Goal: Information Seeking & Learning: Learn about a topic

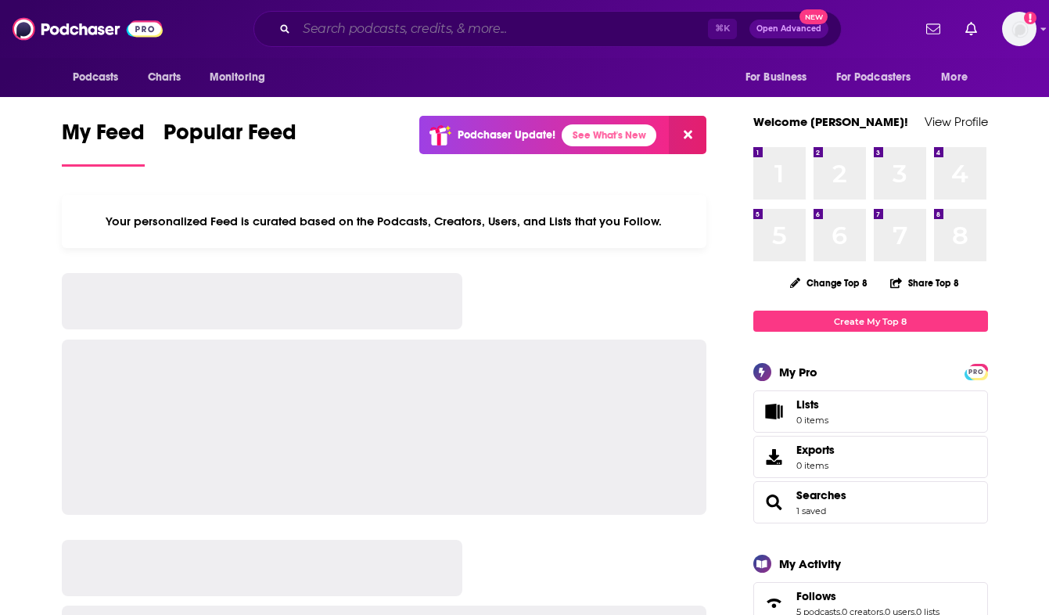
click at [296, 24] on input "Search podcasts, credits, & more..." at bounding box center [501, 28] width 411 height 25
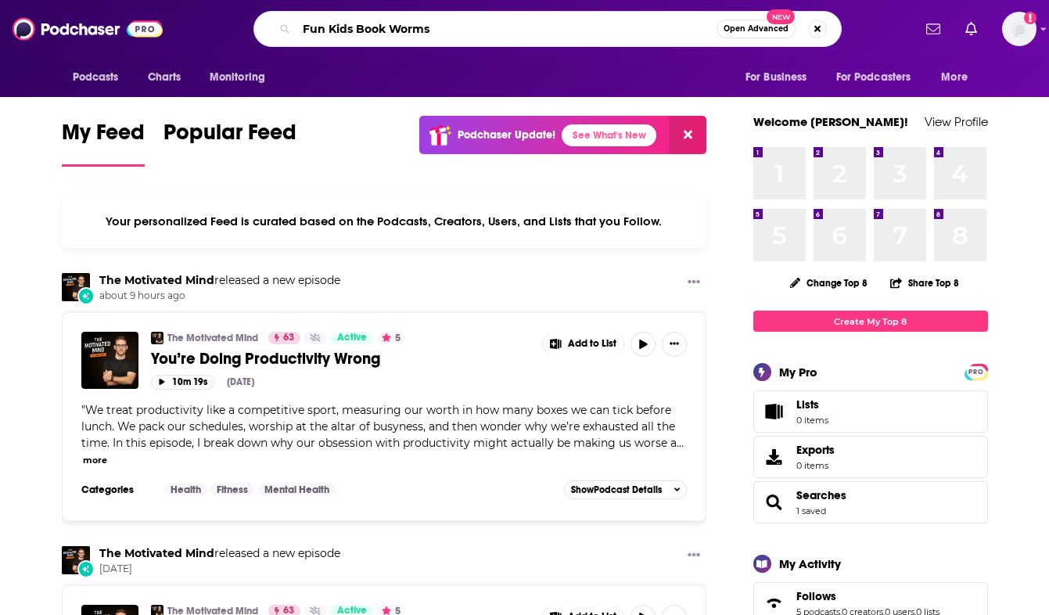
type input "Fun Kids Book Worms"
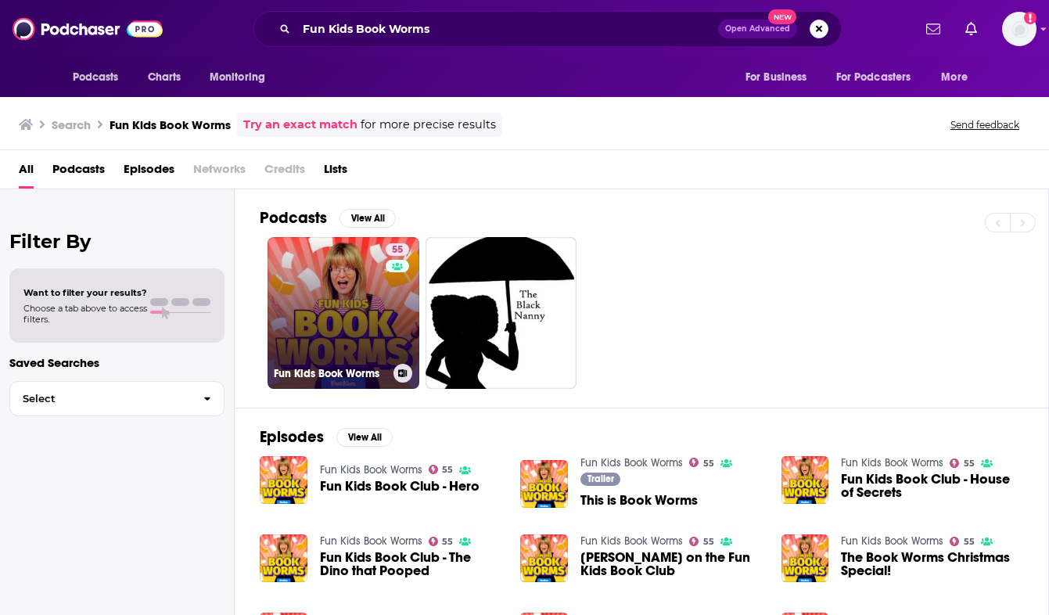
click at [351, 330] on link "55 Fun Kids Book Worms" at bounding box center [343, 313] width 152 height 152
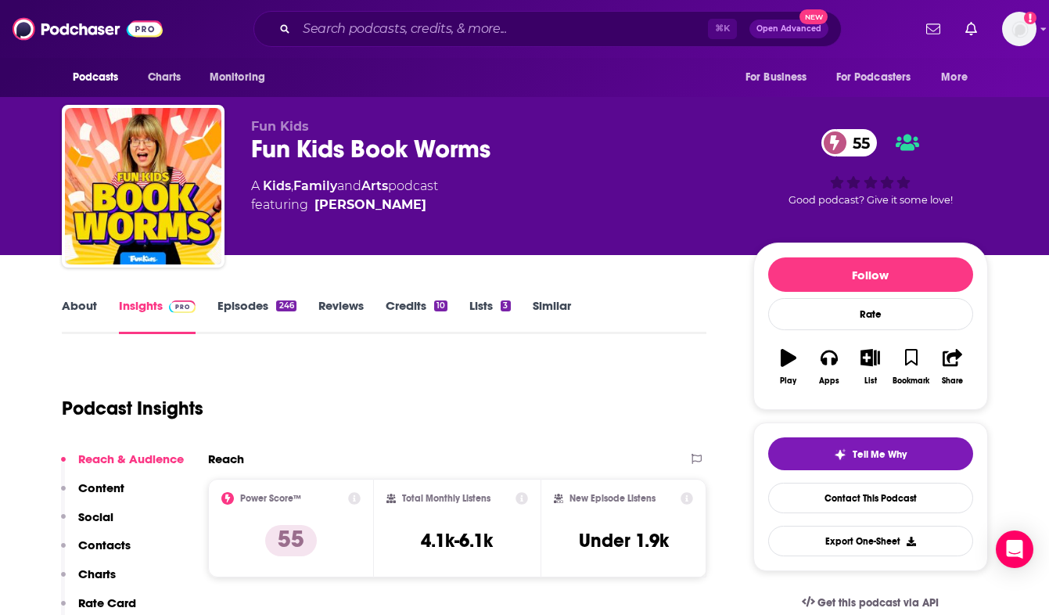
click at [66, 310] on link "About" at bounding box center [79, 316] width 35 height 36
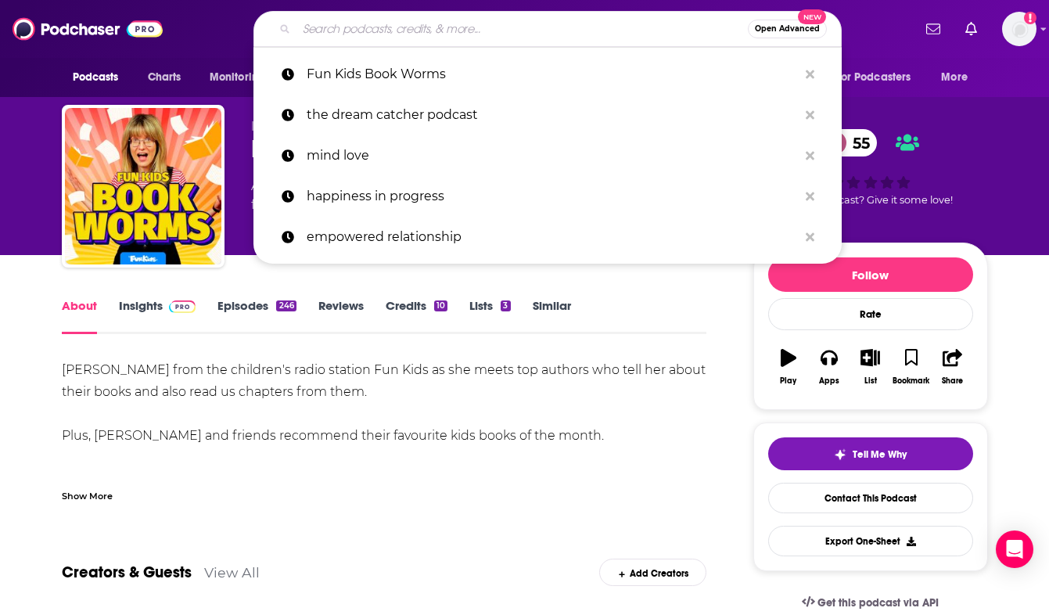
click at [472, 29] on input "Search podcasts, credits, & more..." at bounding box center [521, 28] width 451 height 25
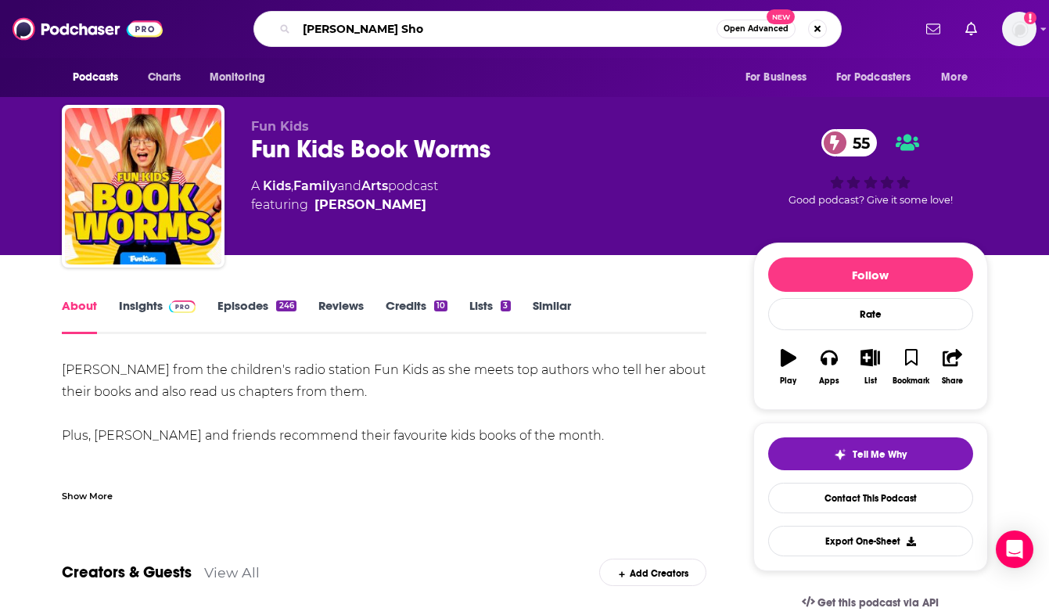
type input "[PERSON_NAME] Show"
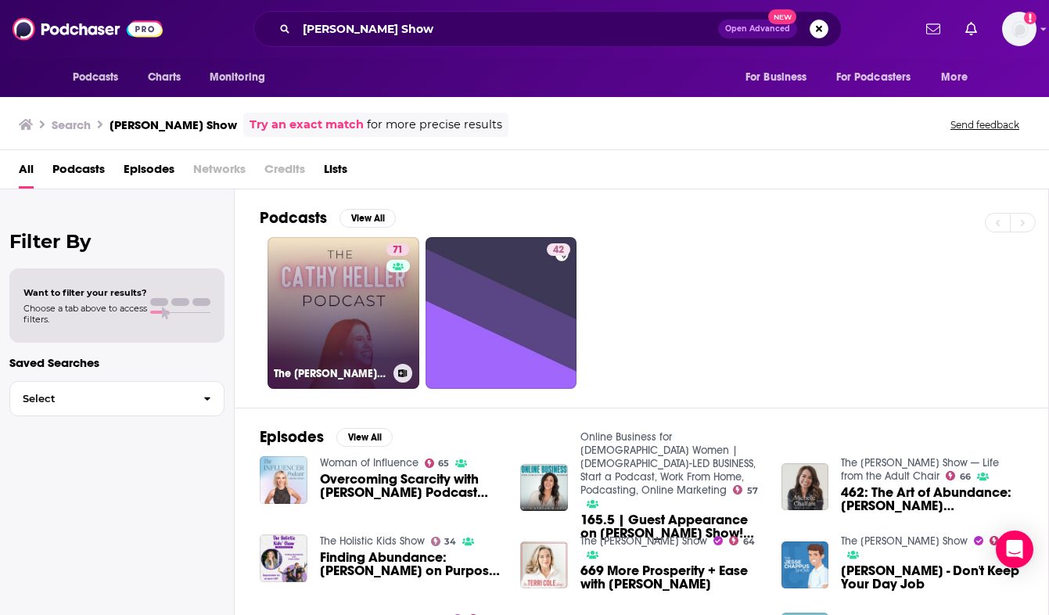
click at [363, 303] on link "71 The [PERSON_NAME] Podcast with [PERSON_NAME]" at bounding box center [343, 313] width 152 height 152
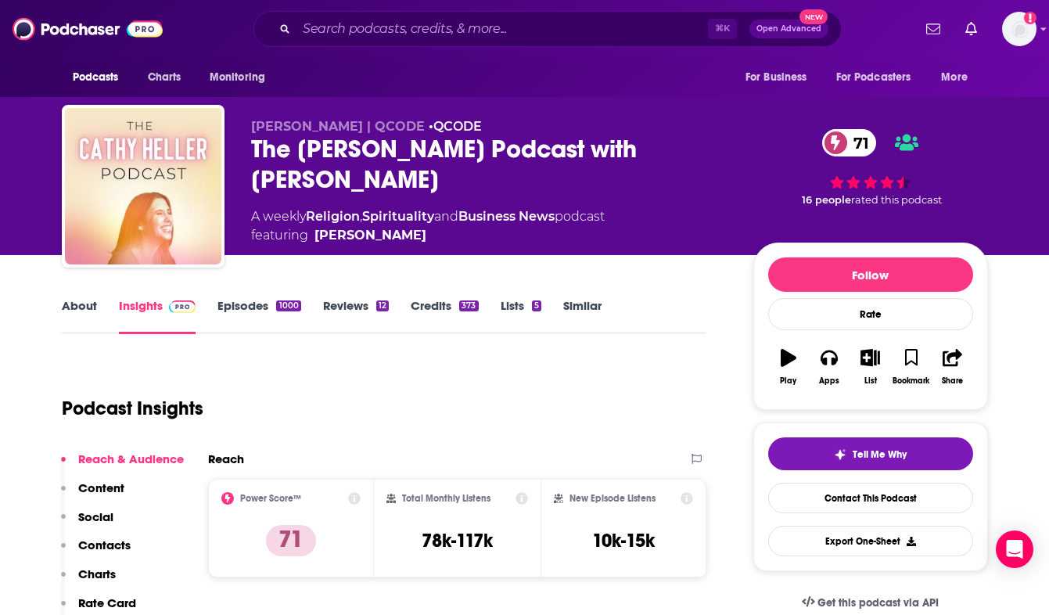
click at [79, 309] on link "About" at bounding box center [79, 316] width 35 height 36
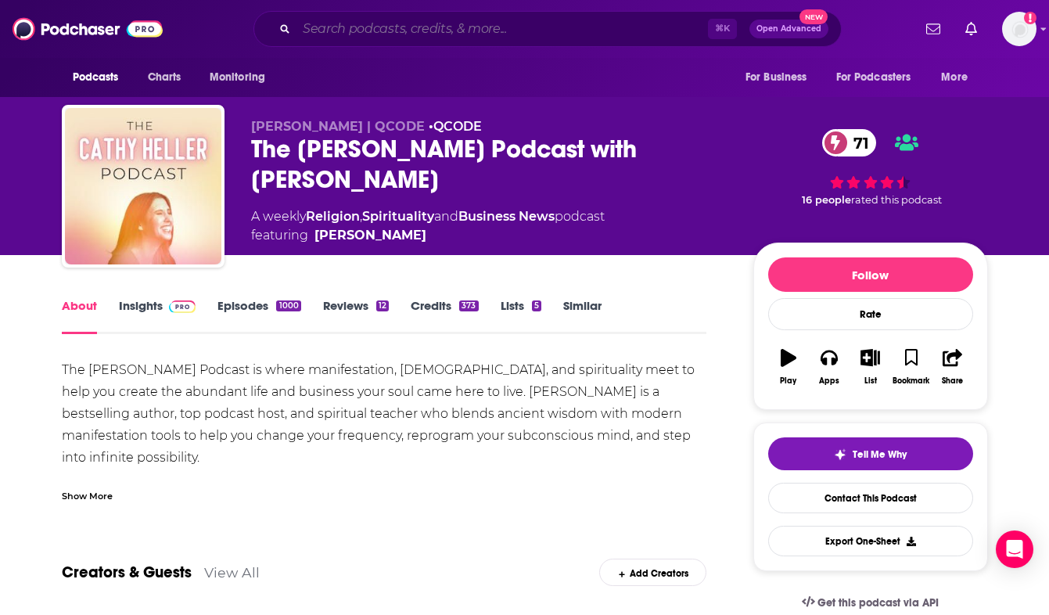
click at [488, 29] on input "Search podcasts, credits, & more..." at bounding box center [501, 28] width 411 height 25
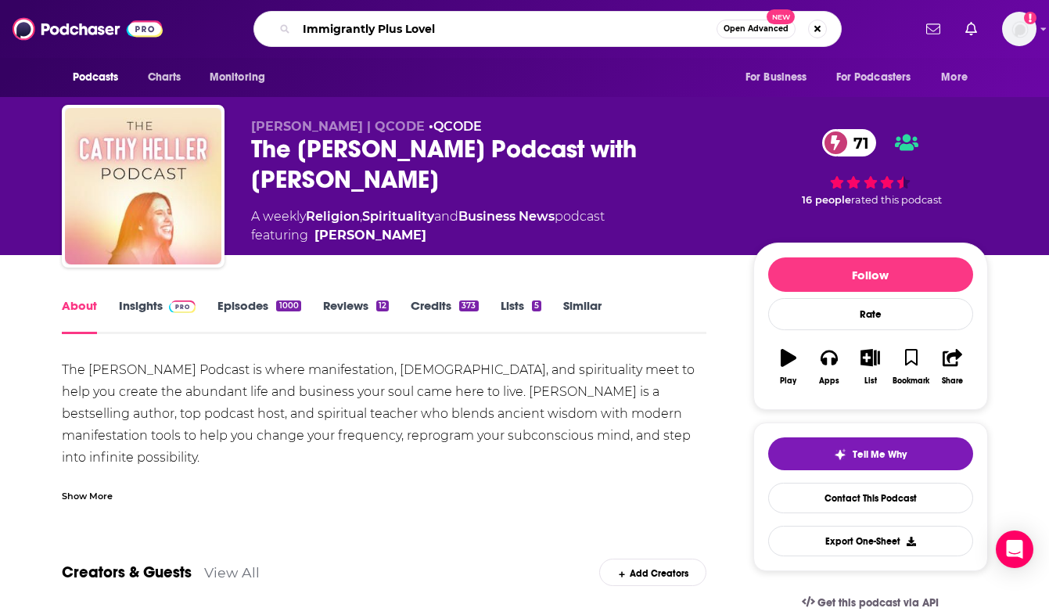
type input "Immigrantly Plus Lovely"
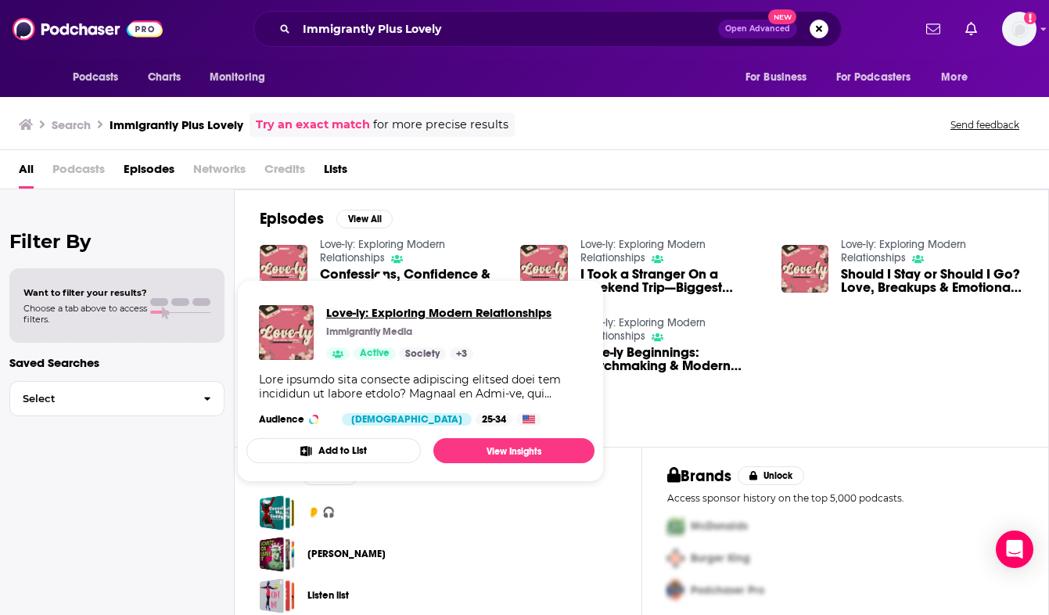
click at [342, 317] on span "Love-ly: Exploring Modern Relationships" at bounding box center [438, 312] width 225 height 15
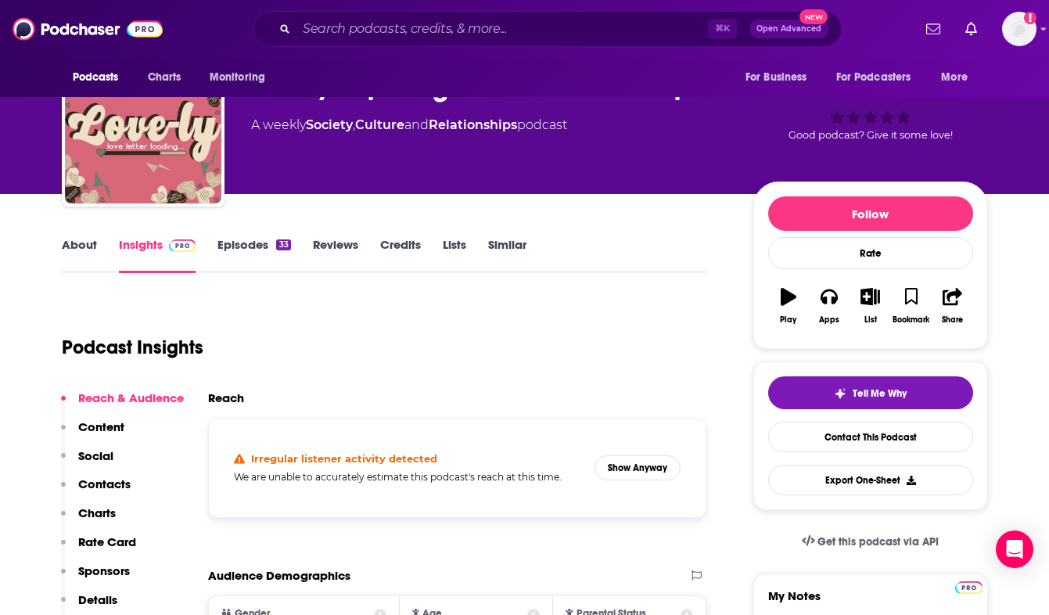
scroll to position [84, 0]
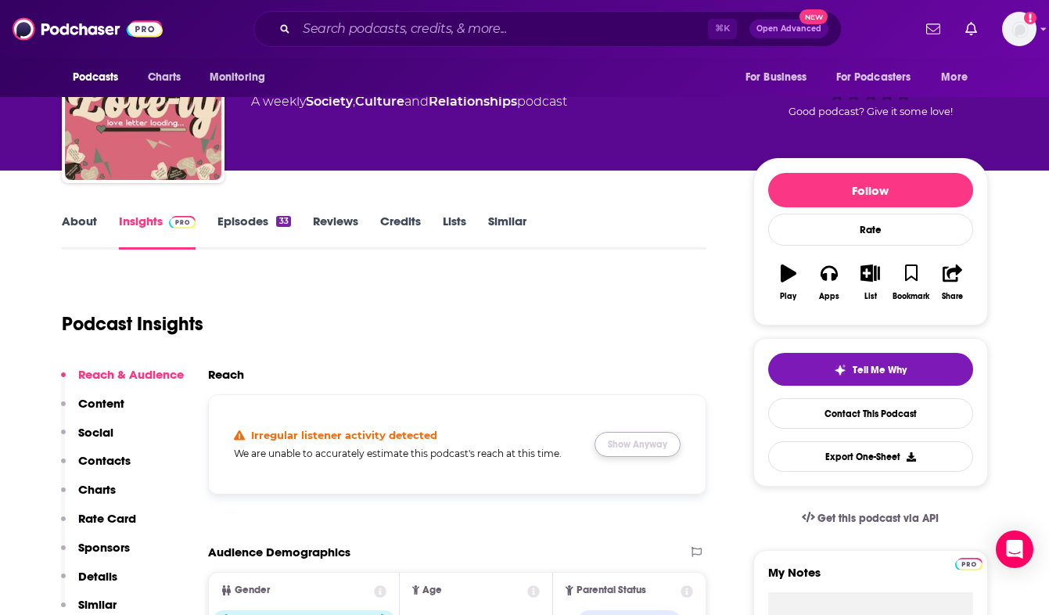
click at [643, 454] on button "Show Anyway" at bounding box center [637, 444] width 86 height 25
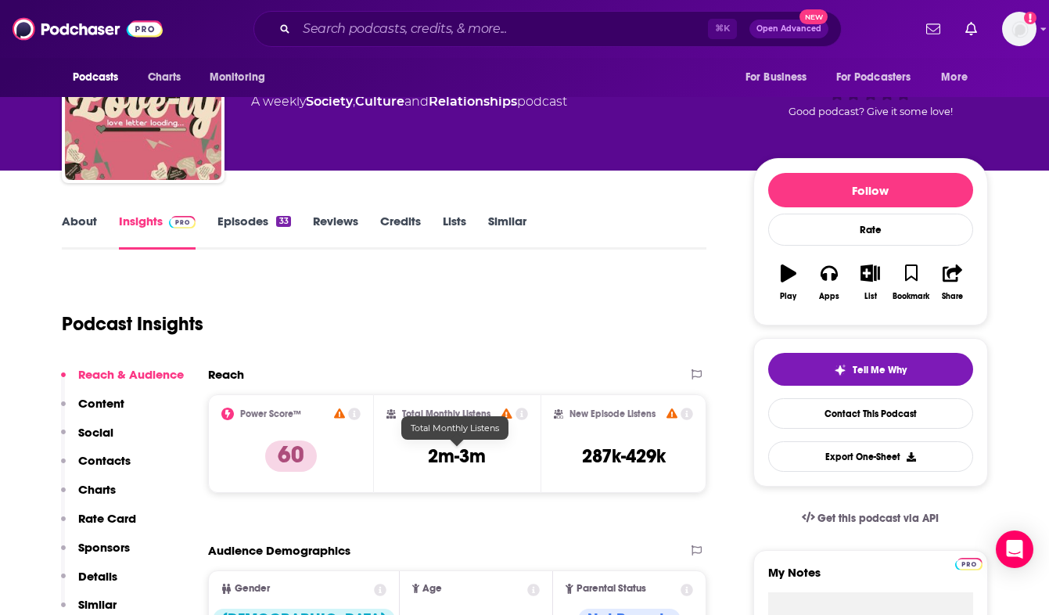
scroll to position [0, 0]
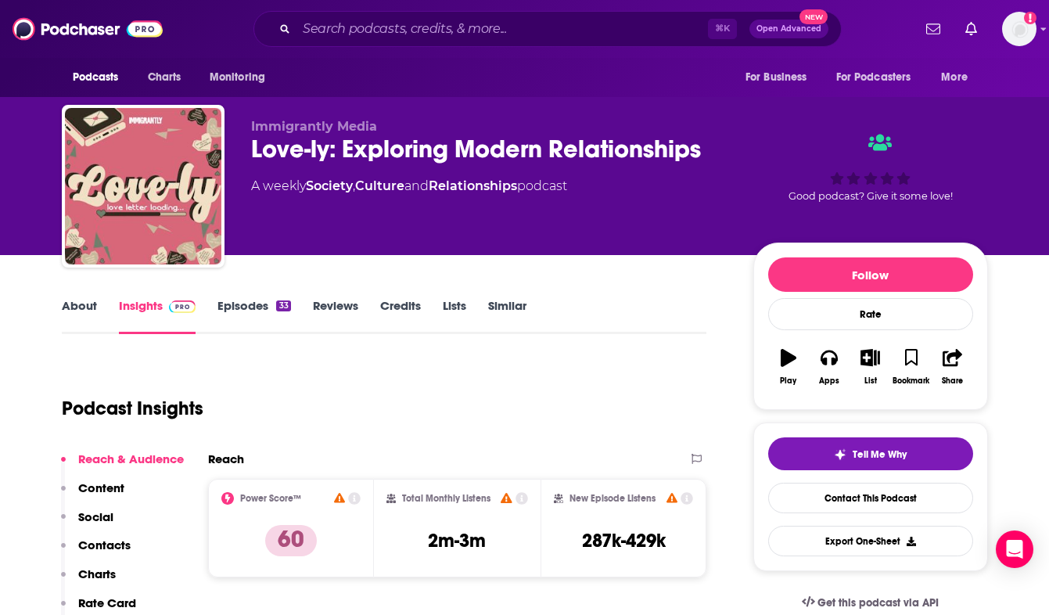
click at [82, 327] on link "About" at bounding box center [79, 316] width 35 height 36
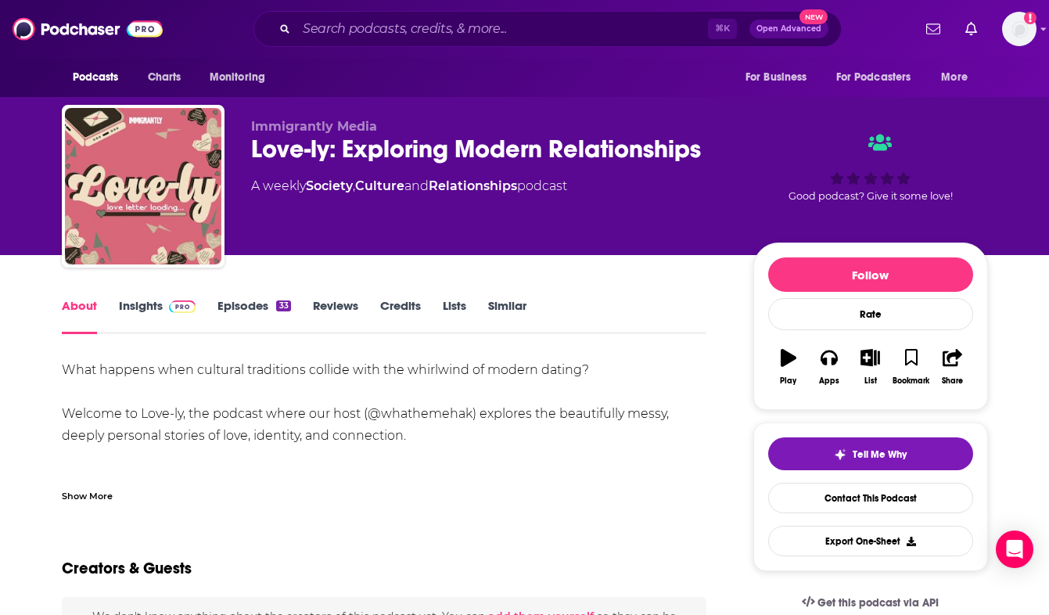
click at [78, 480] on div "Show More" at bounding box center [384, 489] width 645 height 27
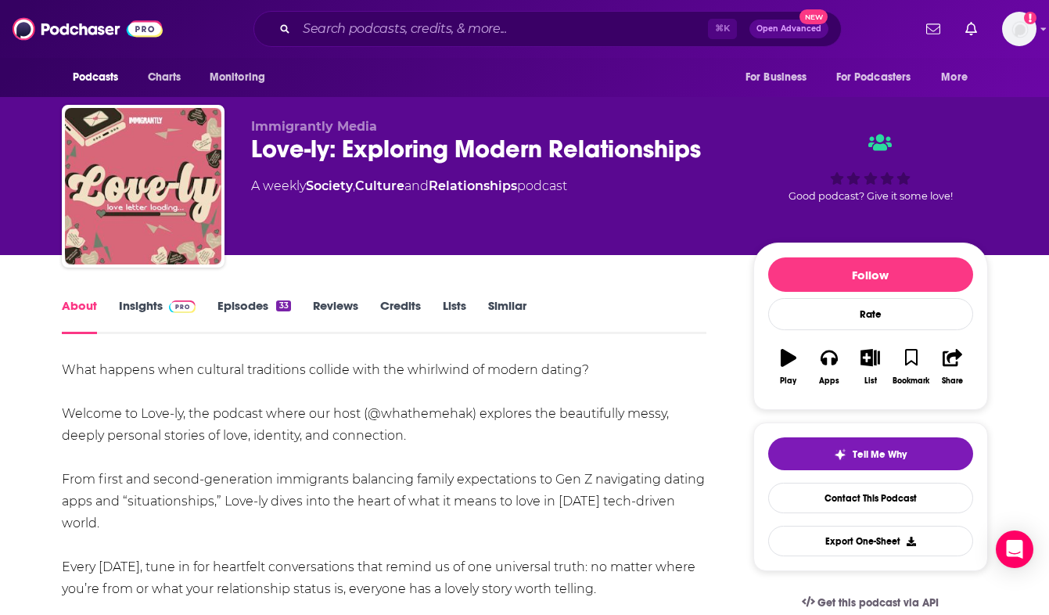
click at [128, 305] on link "Insights" at bounding box center [157, 316] width 77 height 36
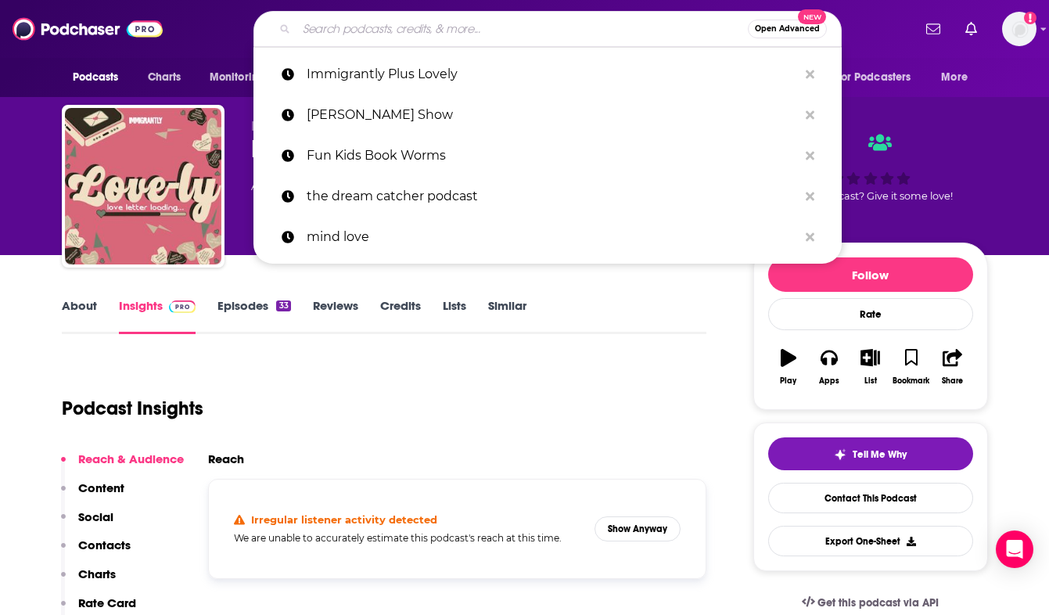
click at [373, 23] on input "Search podcasts, credits, & more..." at bounding box center [521, 28] width 451 height 25
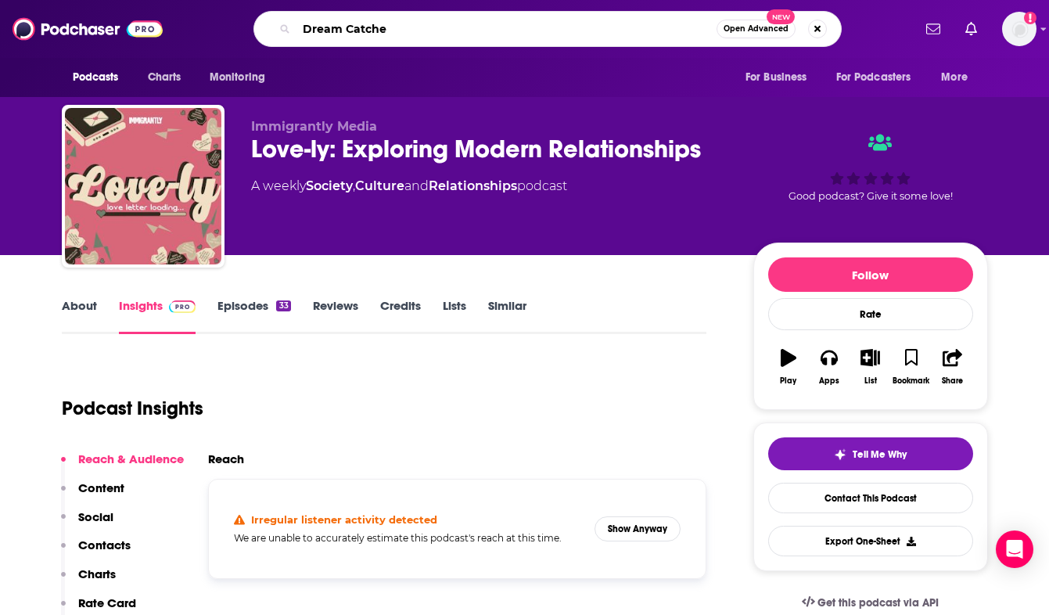
type input "Dream Catcher"
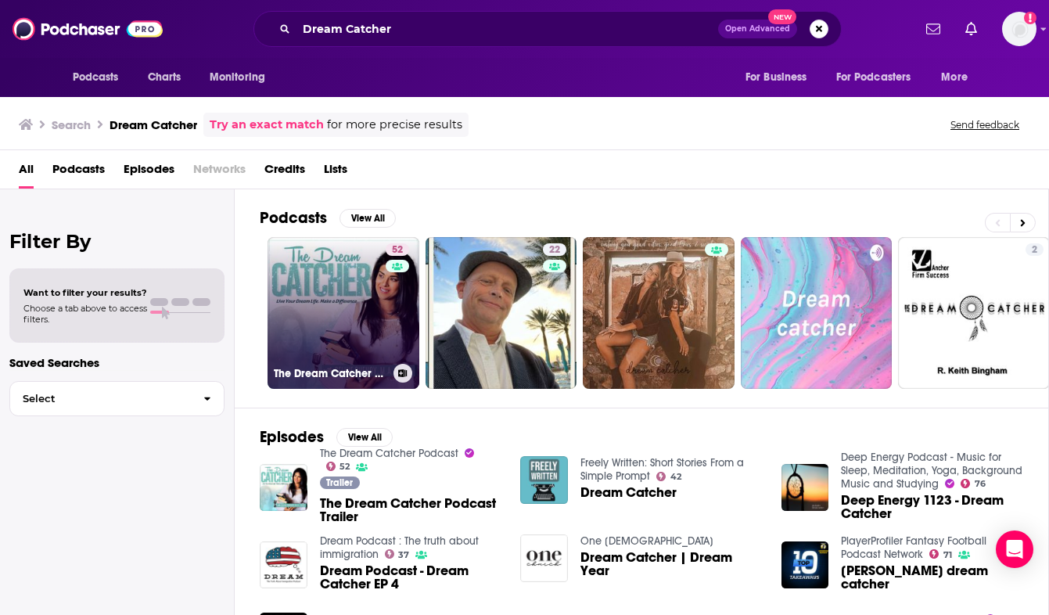
click at [329, 289] on link "52 The Dream Catcher Podcast" at bounding box center [343, 313] width 152 height 152
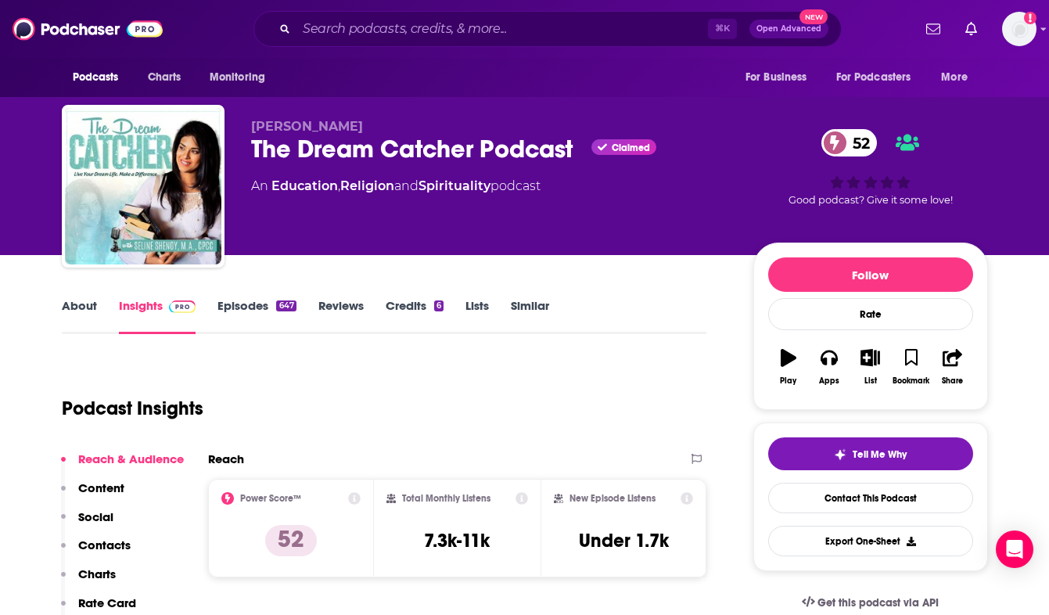
click at [84, 310] on link "About" at bounding box center [79, 316] width 35 height 36
